Goal: Information Seeking & Learning: Learn about a topic

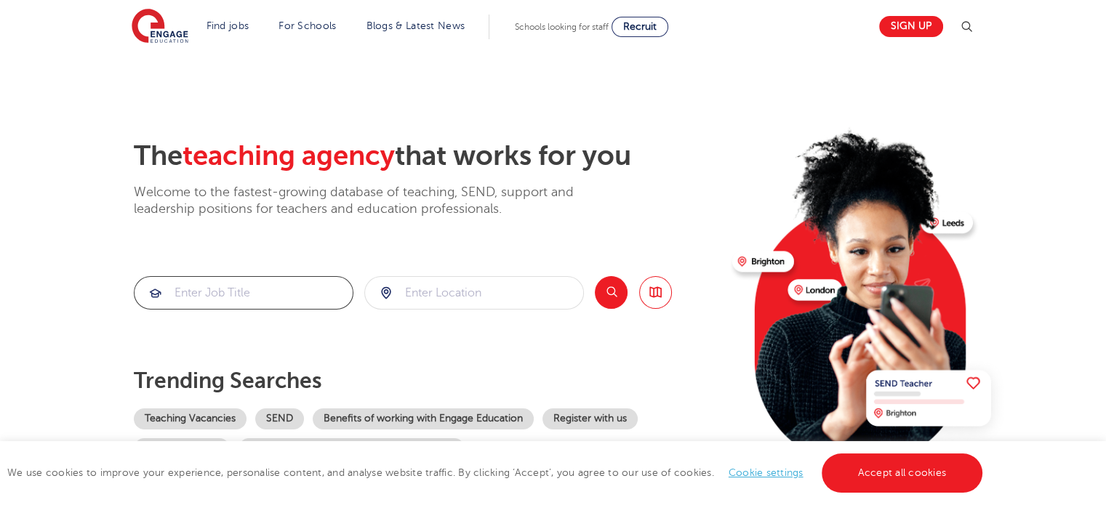
click at [314, 295] on input "search" at bounding box center [244, 293] width 218 height 32
type input "counselling lecturer"
click at [446, 292] on input "search" at bounding box center [474, 293] width 218 height 32
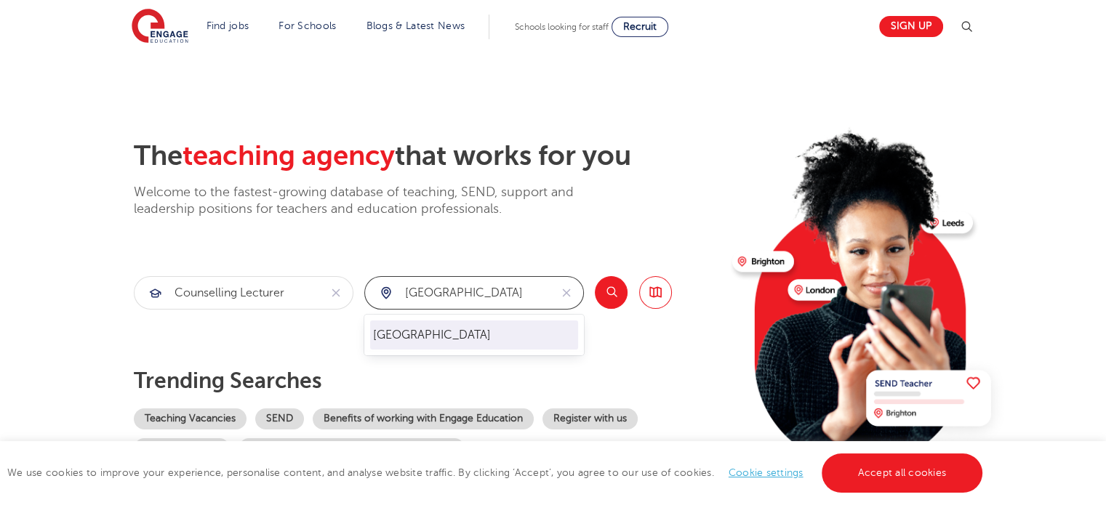
click at [421, 339] on li "London" at bounding box center [474, 335] width 208 height 29
type input "London"
click at [599, 289] on button "Search" at bounding box center [611, 292] width 33 height 33
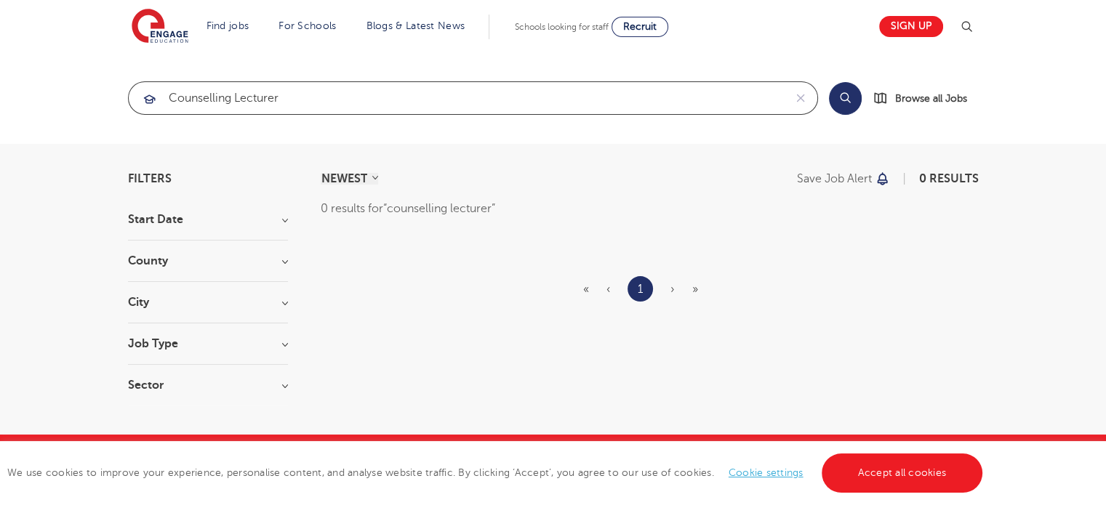
click at [233, 98] on input "counselling lecturer" at bounding box center [456, 98] width 655 height 32
type input "health and Social CAre lecturer"
click button "Submit" at bounding box center [0, 0] width 0 height 0
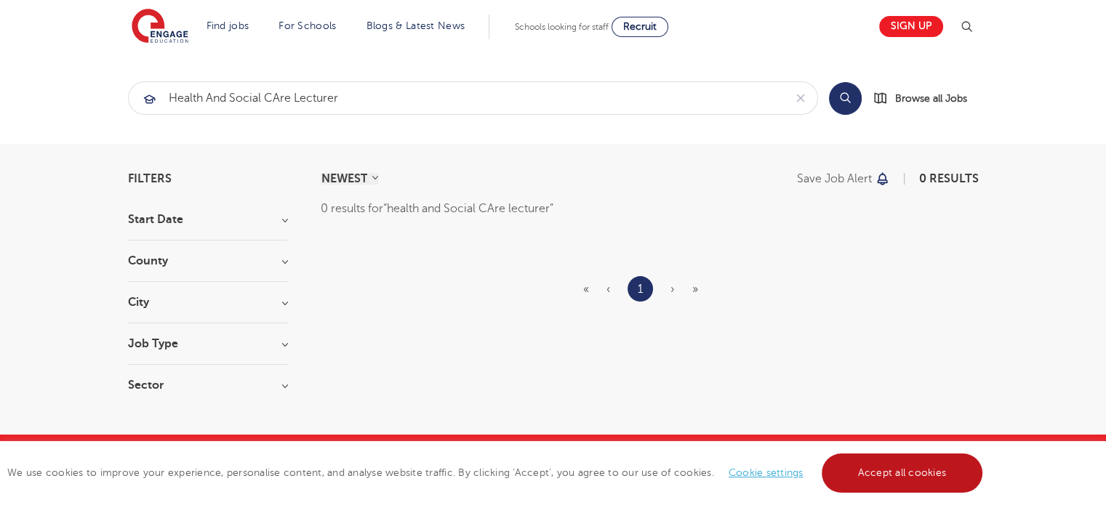
click at [878, 473] on link "Accept all cookies" at bounding box center [902, 473] width 161 height 39
